Goal: Transaction & Acquisition: Purchase product/service

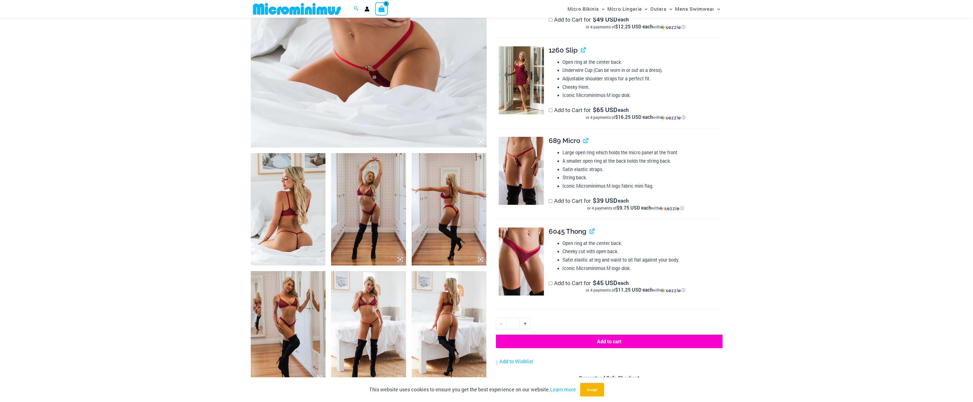
scroll to position [268, 0]
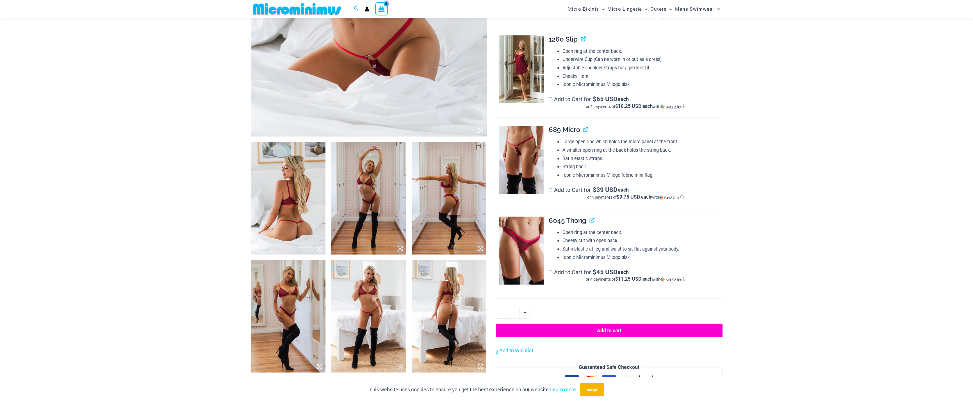
click at [370, 185] on img at bounding box center [368, 198] width 75 height 112
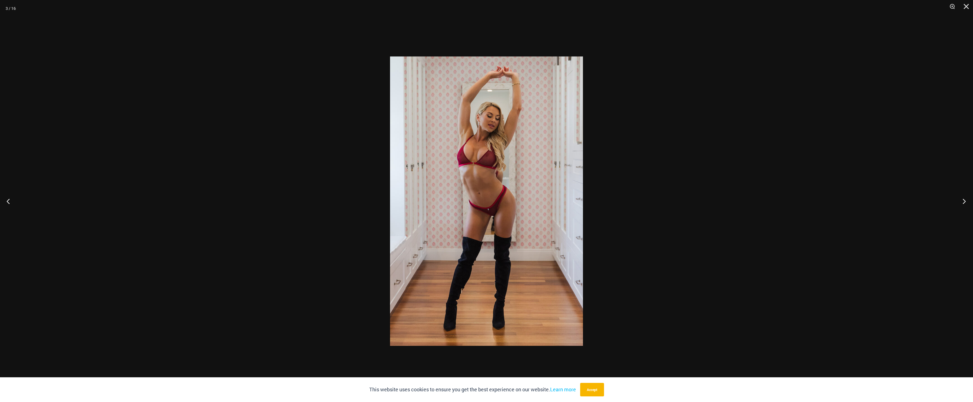
click at [963, 200] on button "Next" at bounding box center [962, 201] width 21 height 28
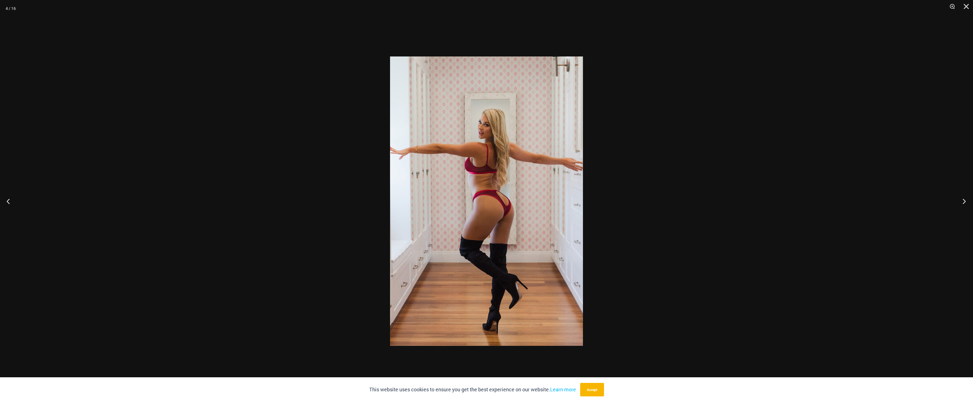
click at [963, 200] on button "Next" at bounding box center [962, 201] width 21 height 28
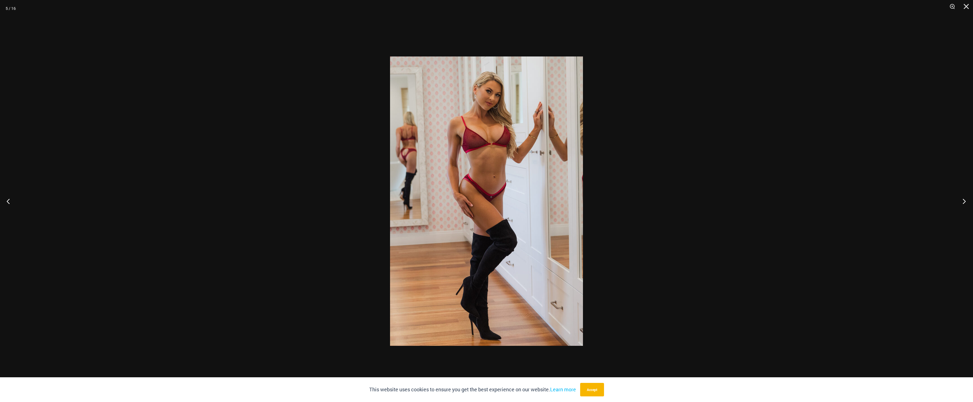
click at [963, 200] on button "Next" at bounding box center [962, 201] width 21 height 28
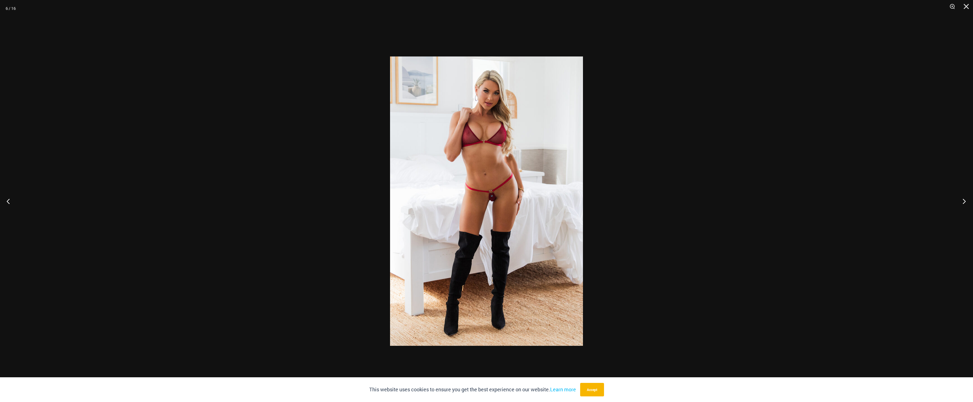
click at [963, 200] on button "Next" at bounding box center [962, 201] width 21 height 28
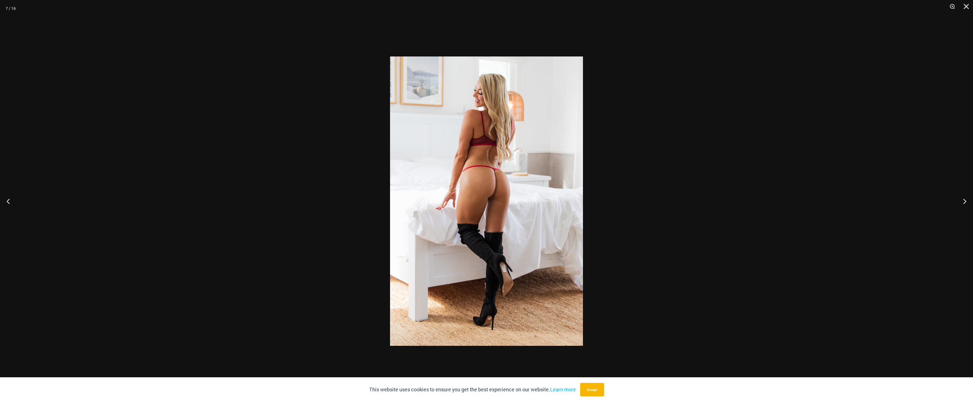
click at [879, 181] on div at bounding box center [486, 201] width 973 height 402
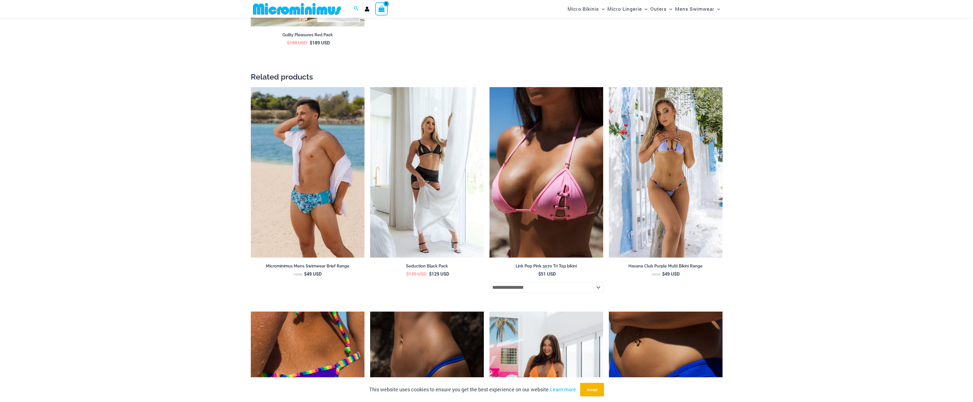
scroll to position [1195, 0]
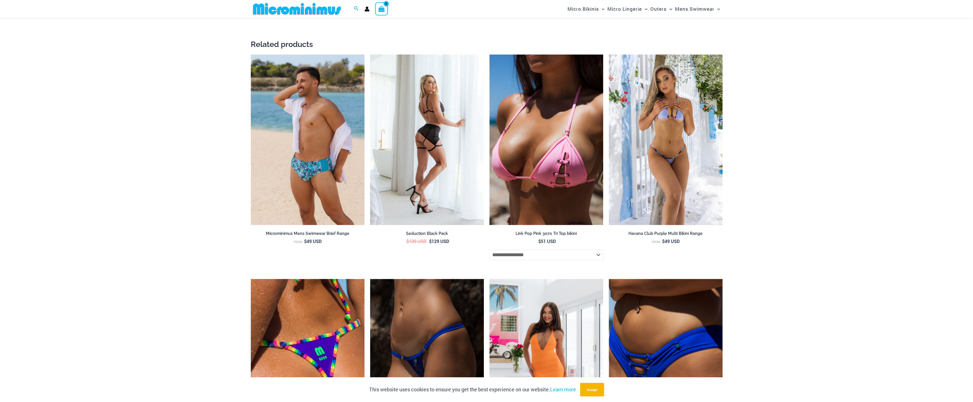
click at [438, 124] on img at bounding box center [427, 139] width 114 height 171
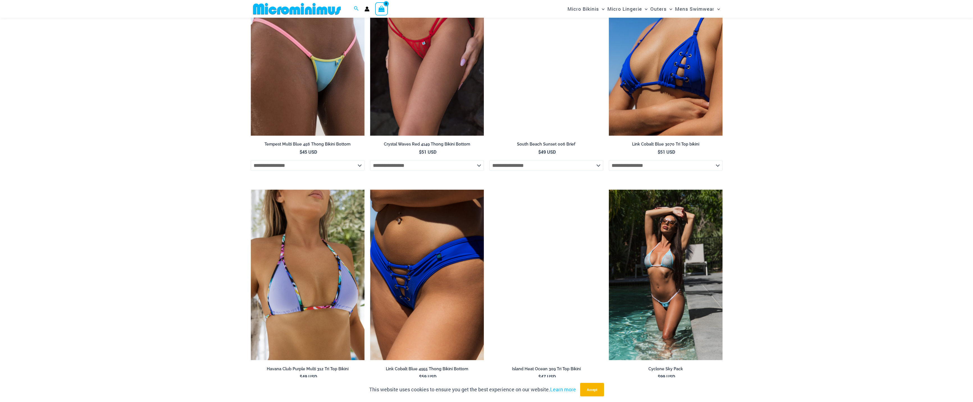
scroll to position [1308, 0]
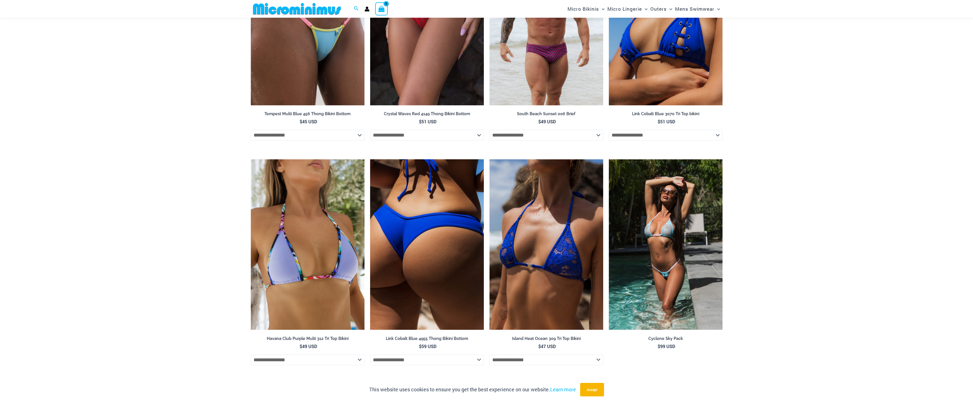
click at [455, 201] on img at bounding box center [427, 244] width 114 height 171
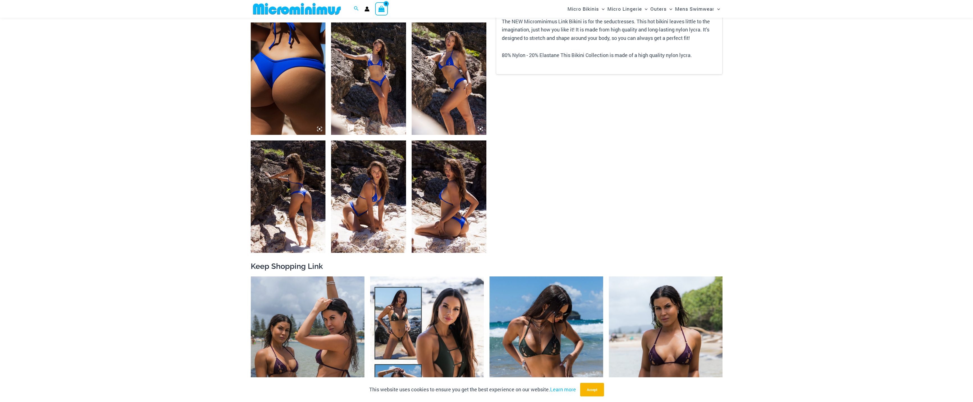
drag, startPoint x: 0, startPoint y: 0, endPoint x: 373, endPoint y: 74, distance: 380.7
click at [373, 74] on img at bounding box center [368, 78] width 75 height 112
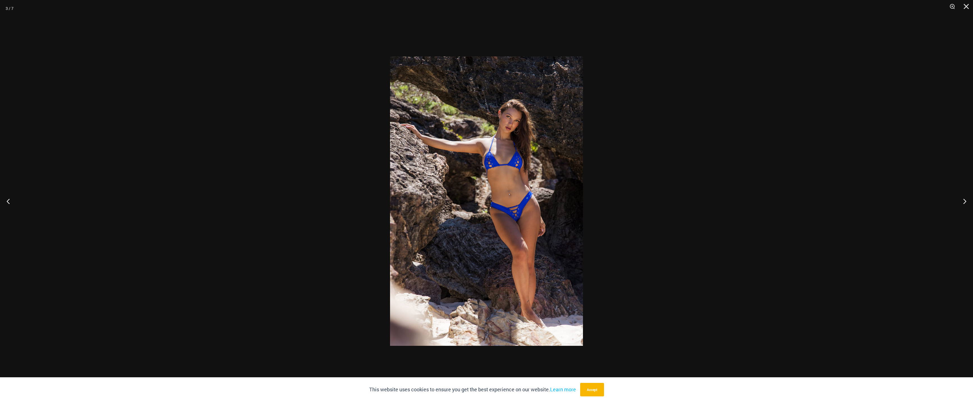
click at [319, 140] on div at bounding box center [486, 201] width 973 height 402
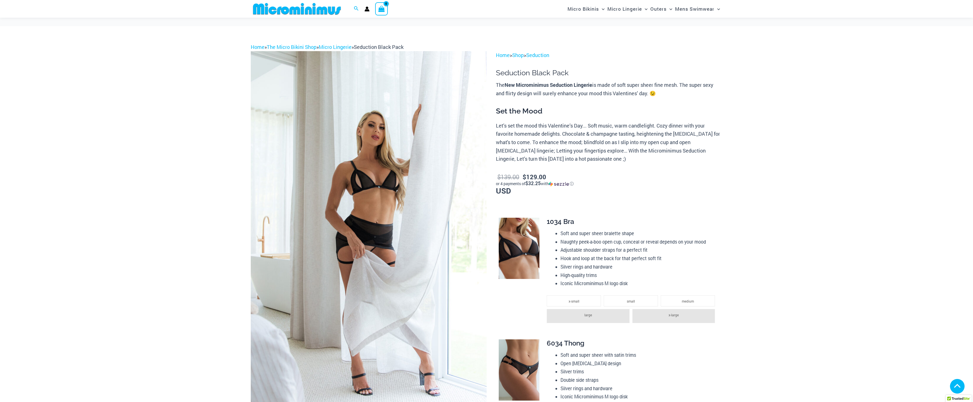
scroll to position [304, 0]
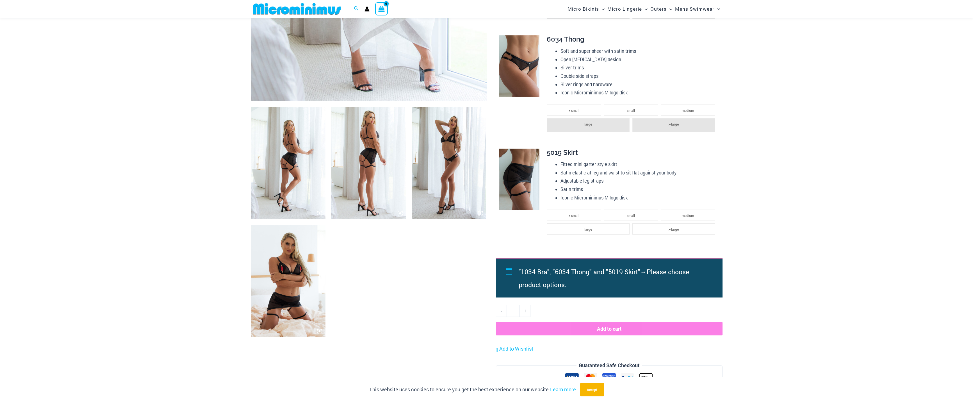
drag, startPoint x: 0, startPoint y: 0, endPoint x: 279, endPoint y: 152, distance: 317.3
click at [279, 152] on img at bounding box center [288, 163] width 75 height 112
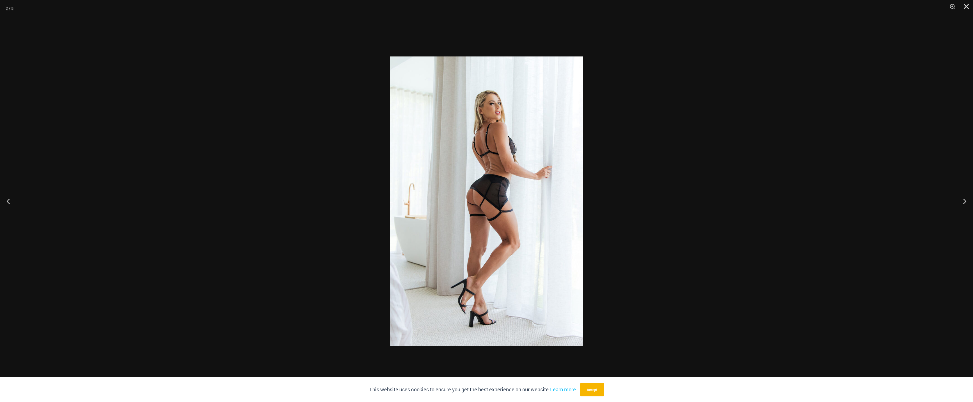
click at [279, 152] on div at bounding box center [486, 201] width 973 height 402
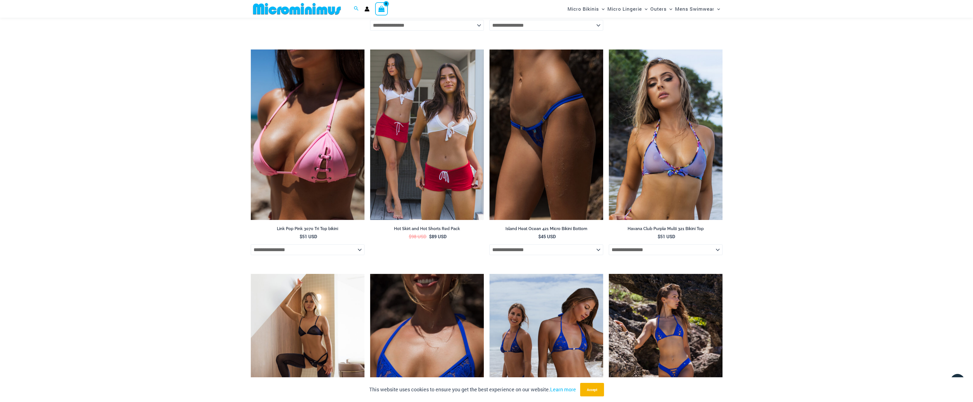
scroll to position [1708, 0]
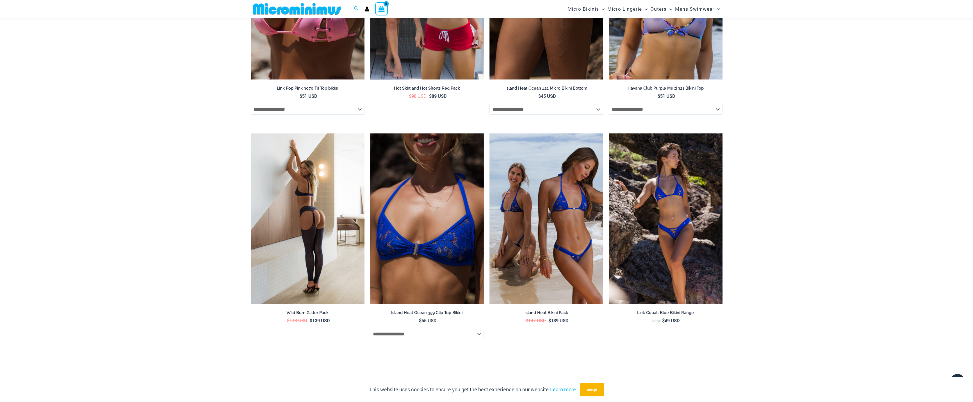
click at [290, 198] on img at bounding box center [308, 218] width 114 height 171
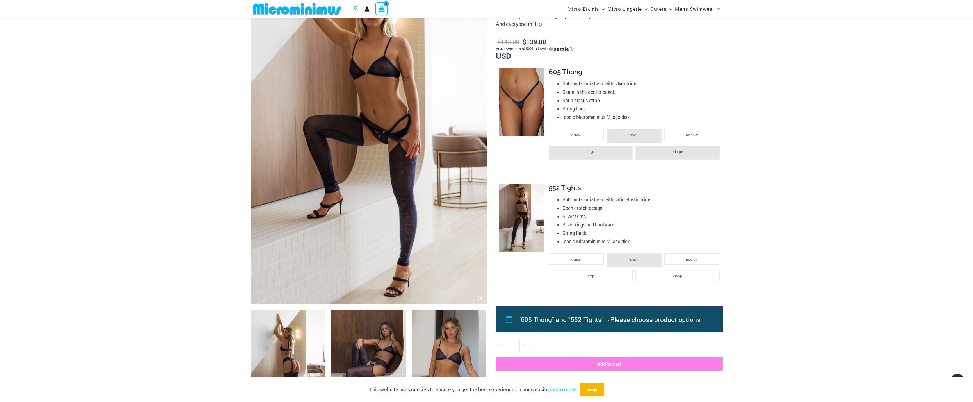
scroll to position [101, 0]
click at [375, 120] on img at bounding box center [369, 127] width 236 height 354
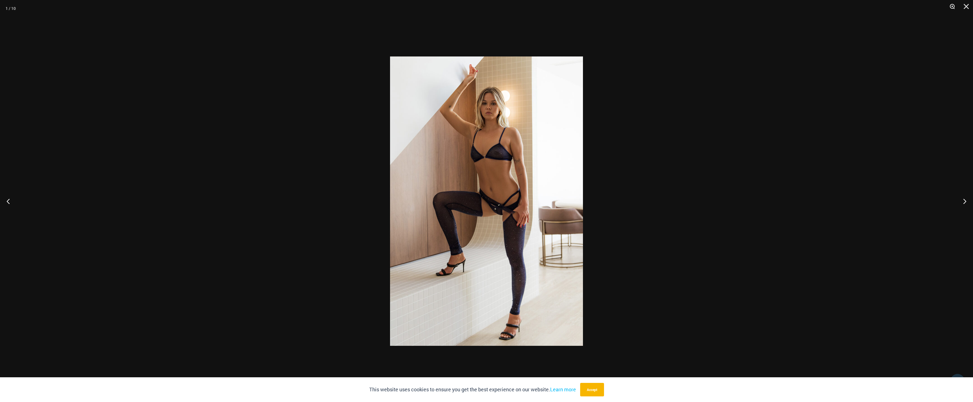
click at [951, 6] on button "Zoom" at bounding box center [950, 8] width 14 height 17
click at [755, 113] on div at bounding box center [486, 201] width 973 height 402
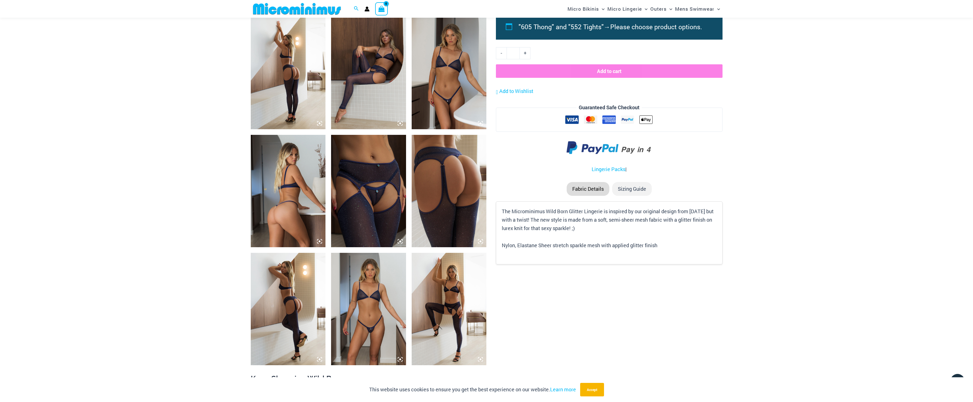
scroll to position [410, 0]
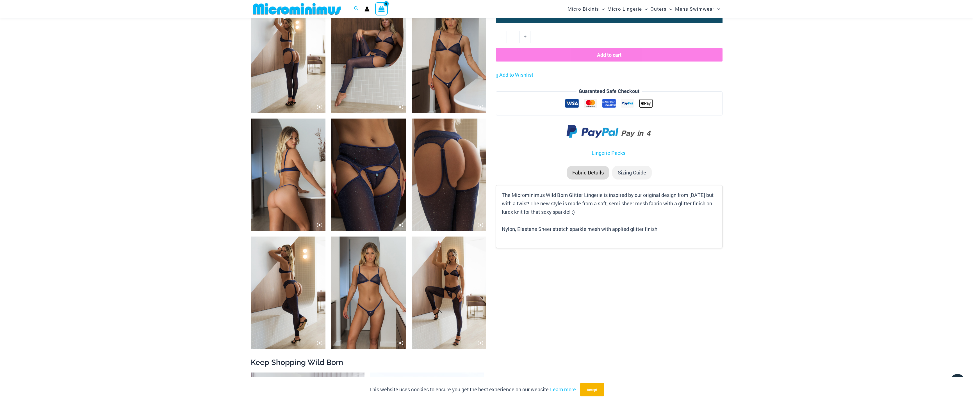
click at [354, 158] on img at bounding box center [368, 175] width 75 height 112
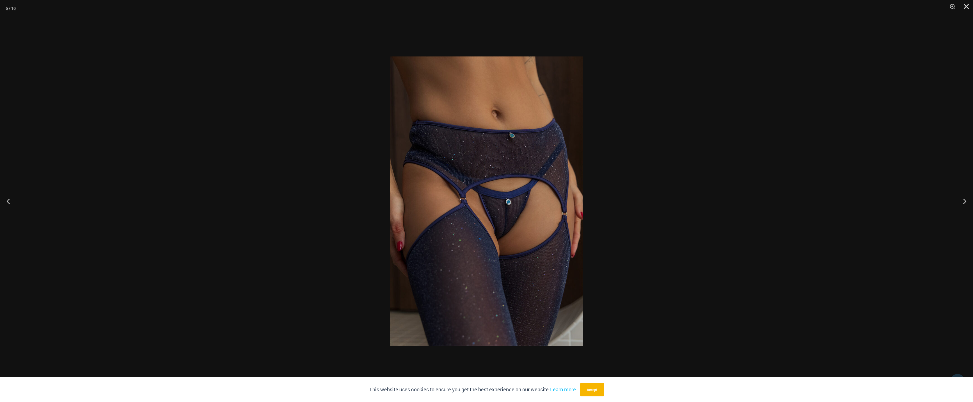
click at [294, 151] on div at bounding box center [486, 201] width 973 height 402
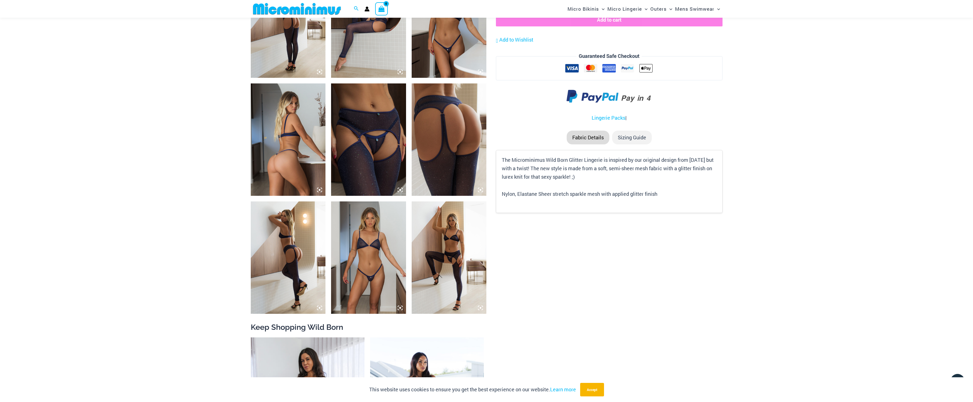
scroll to position [466, 0]
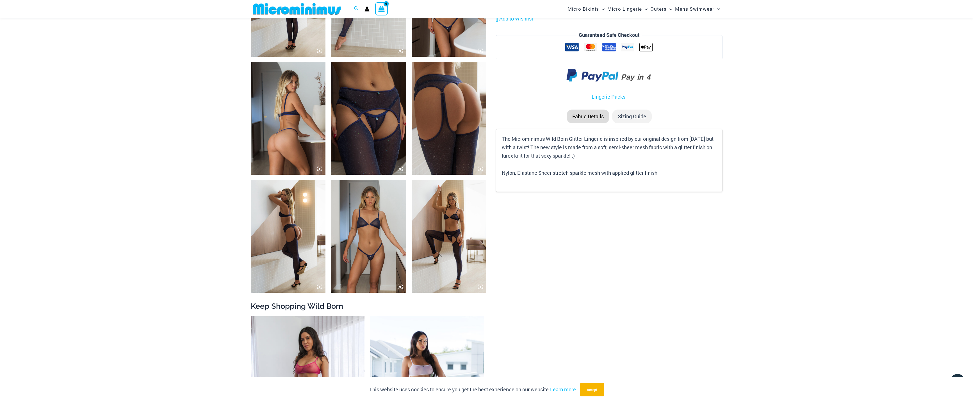
click at [449, 229] on img at bounding box center [449, 236] width 75 height 112
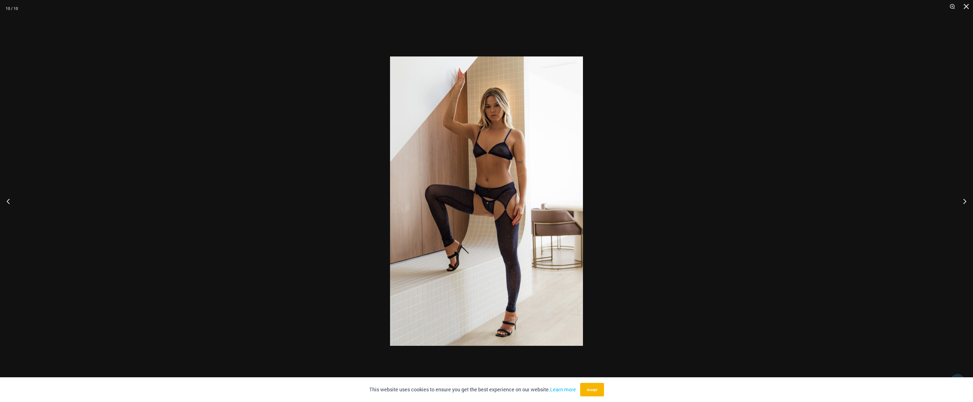
click at [651, 184] on div at bounding box center [486, 201] width 973 height 402
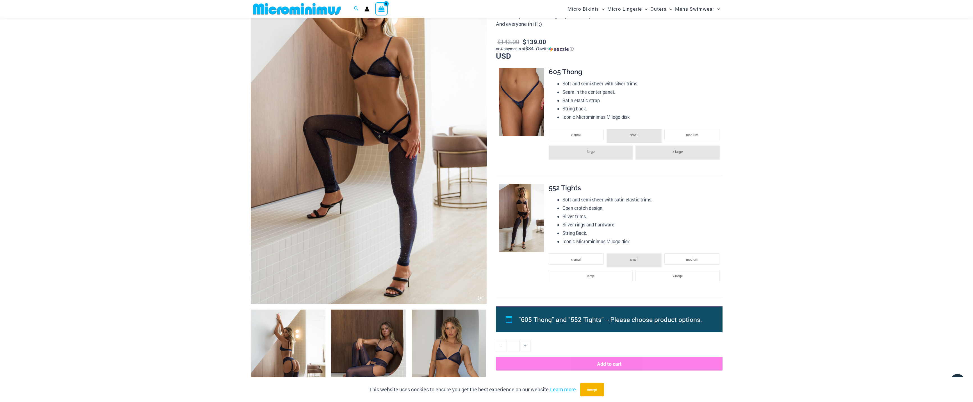
scroll to position [0, 0]
